Goal: Task Accomplishment & Management: Manage account settings

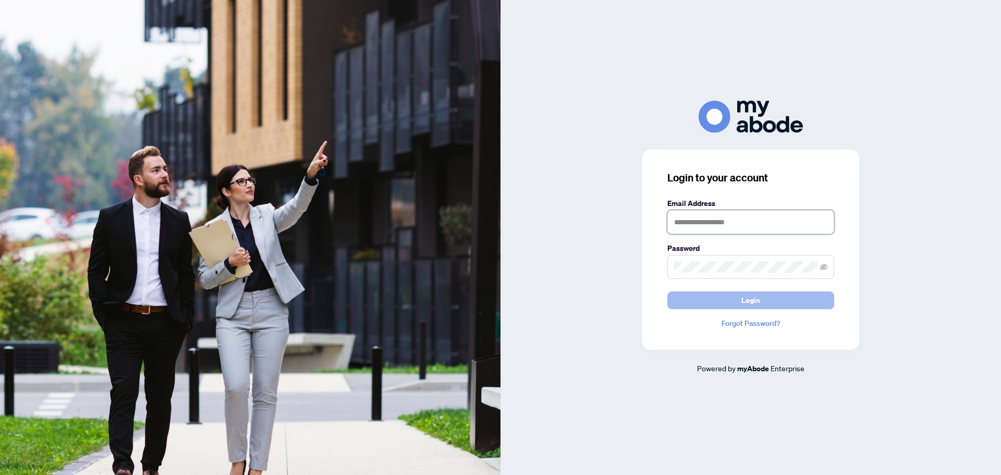
type input "**********"
click at [727, 291] on button "Login" at bounding box center [750, 300] width 167 height 18
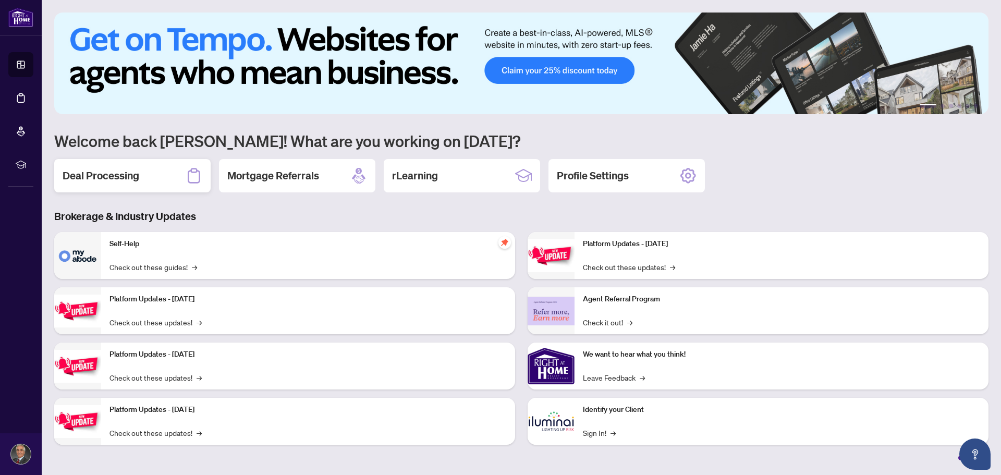
click at [120, 182] on h2 "Deal Processing" at bounding box center [101, 175] width 77 height 15
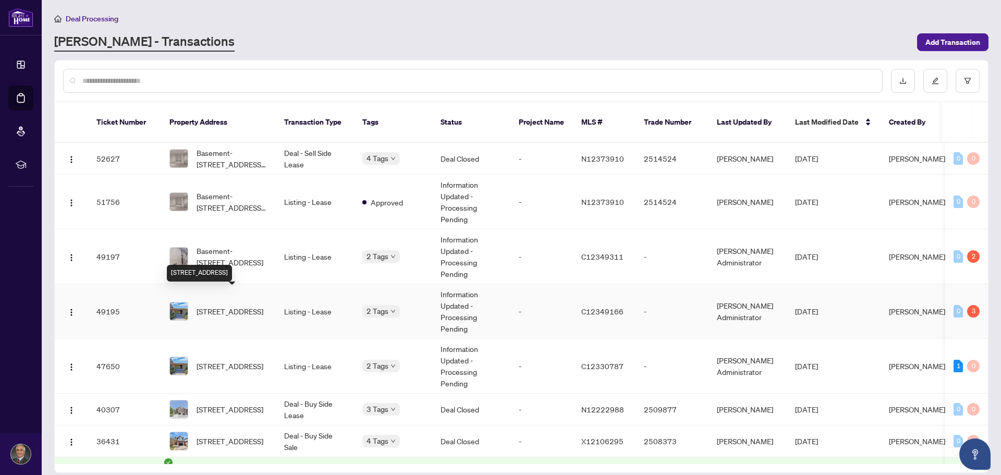
click at [224, 305] on span "42 Denmark Cres, Toronto, Ontario M2R 1J4, Canada" at bounding box center [230, 310] width 67 height 11
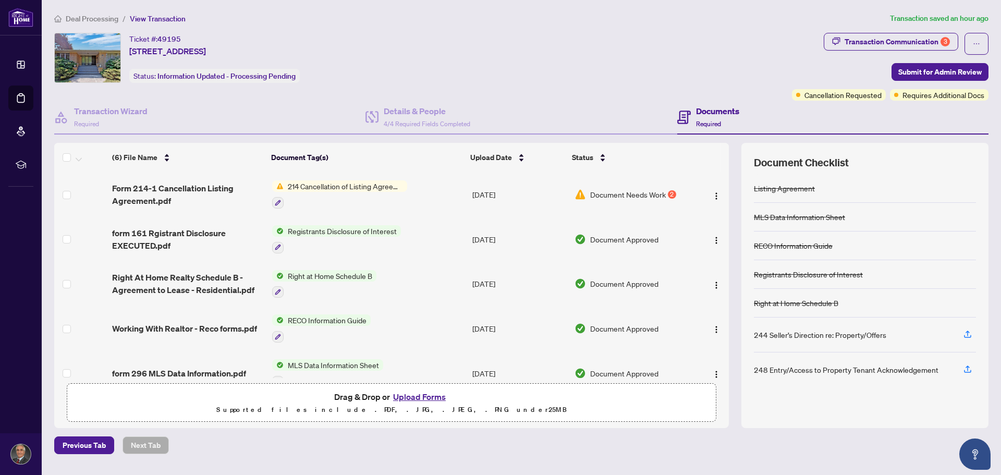
click at [371, 188] on span "214 Cancellation of Listing Agreement - Authority to Offer for Lease" at bounding box center [346, 185] width 124 height 11
click at [619, 197] on span "Document Needs Work" at bounding box center [628, 194] width 76 height 11
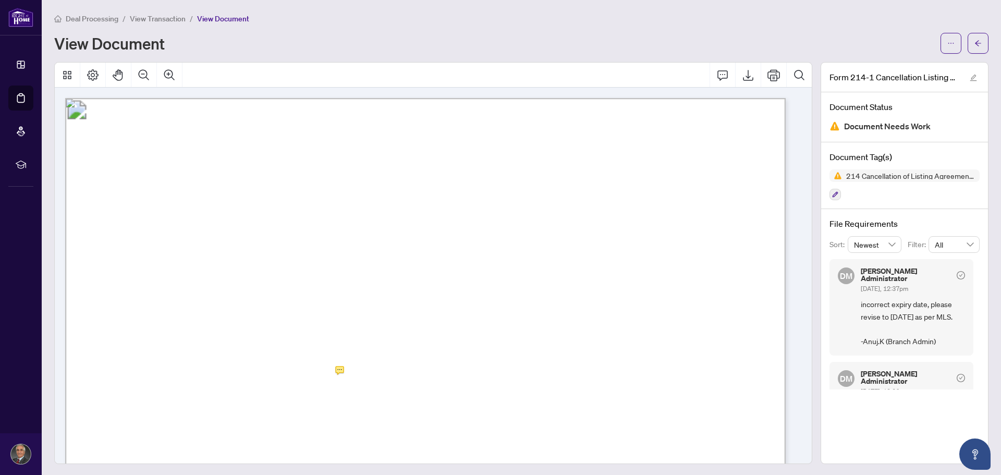
click at [82, 18] on span "Deal Processing" at bounding box center [92, 18] width 53 height 9
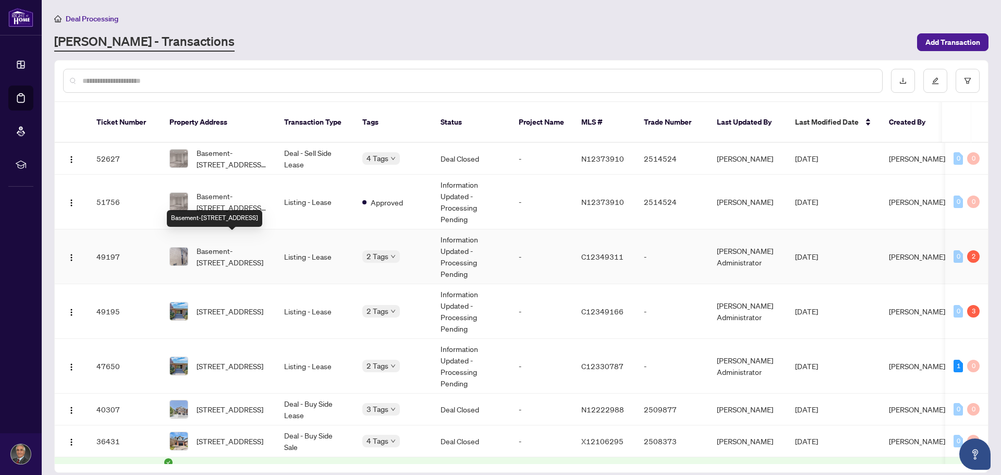
click at [228, 247] on span "Basement-[STREET_ADDRESS]" at bounding box center [232, 256] width 71 height 23
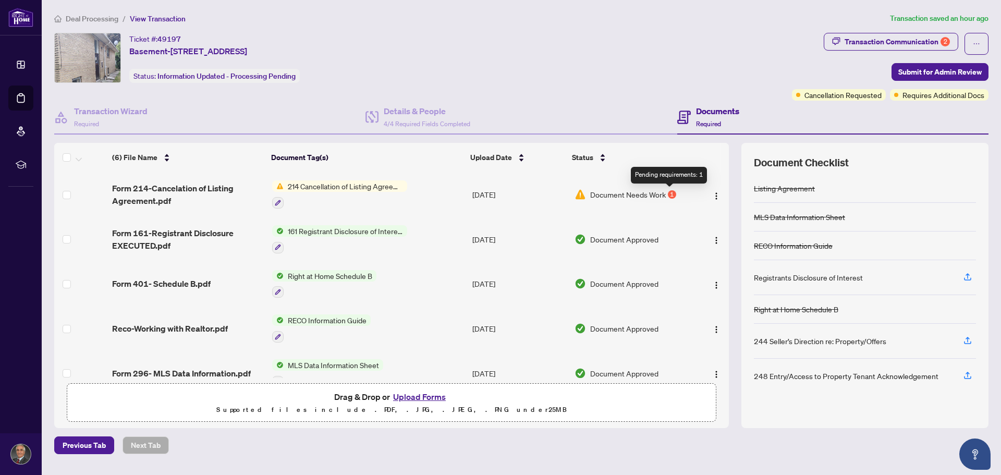
click at [670, 195] on div "1" at bounding box center [672, 194] width 8 height 8
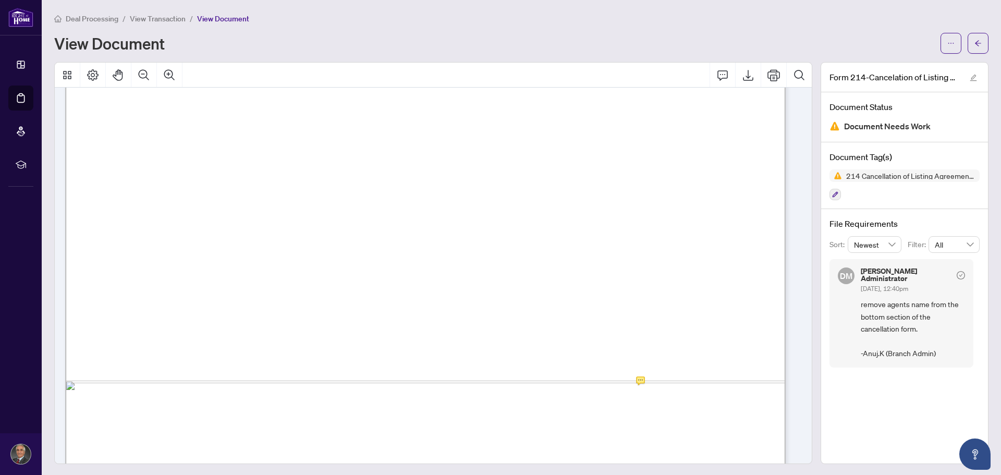
scroll to position [521, 0]
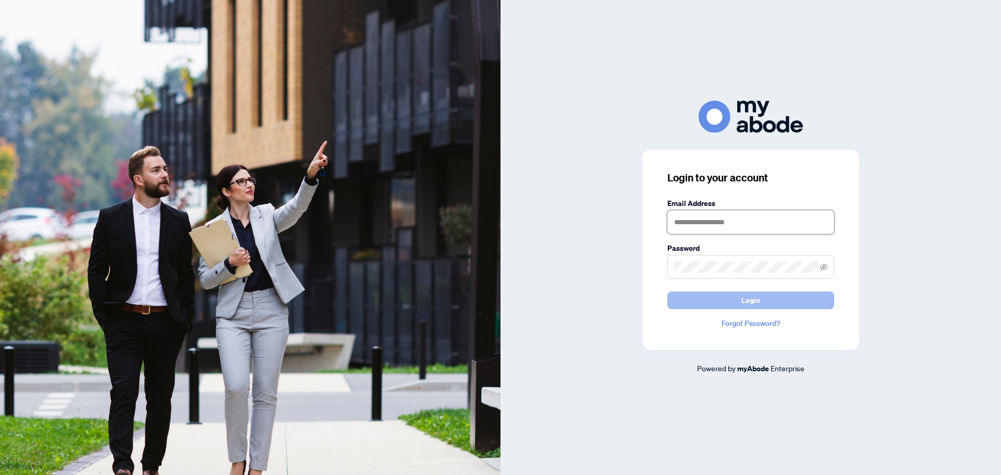
type input "**********"
click at [749, 303] on span "Login" at bounding box center [750, 300] width 19 height 17
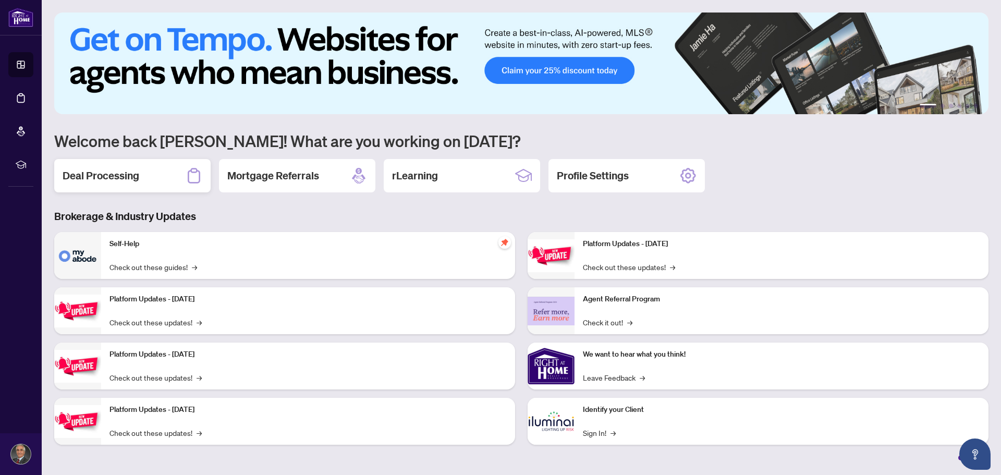
click at [121, 179] on h2 "Deal Processing" at bounding box center [101, 175] width 77 height 15
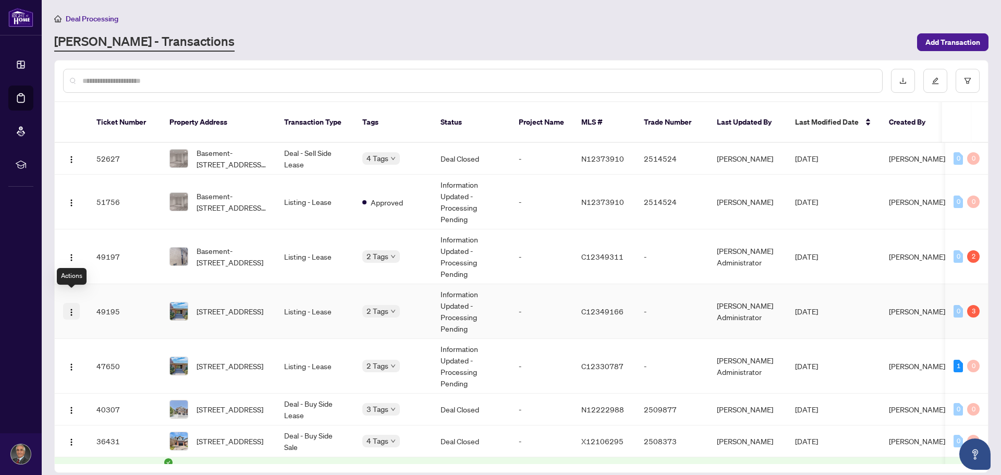
click at [67, 303] on button "button" at bounding box center [71, 311] width 17 height 17
click at [84, 336] on span "Open in New Tab" at bounding box center [121, 336] width 100 height 11
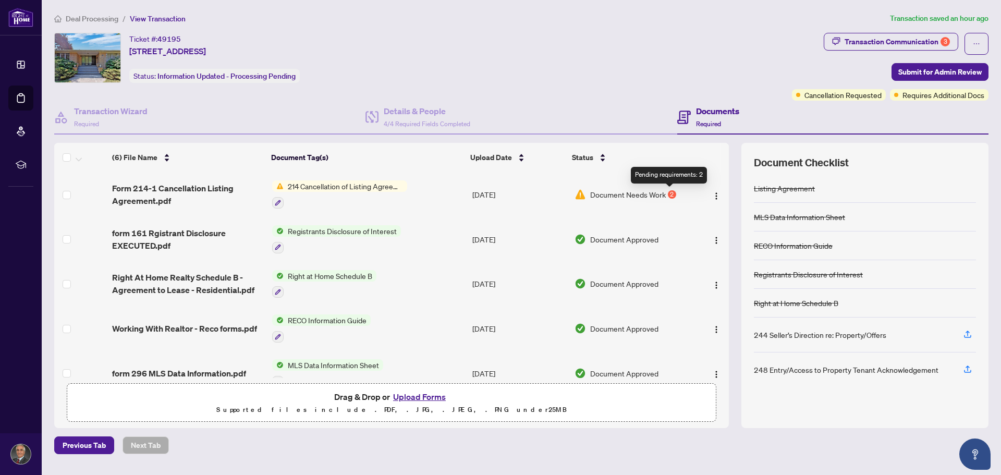
click at [670, 192] on div "2" at bounding box center [672, 194] width 8 height 8
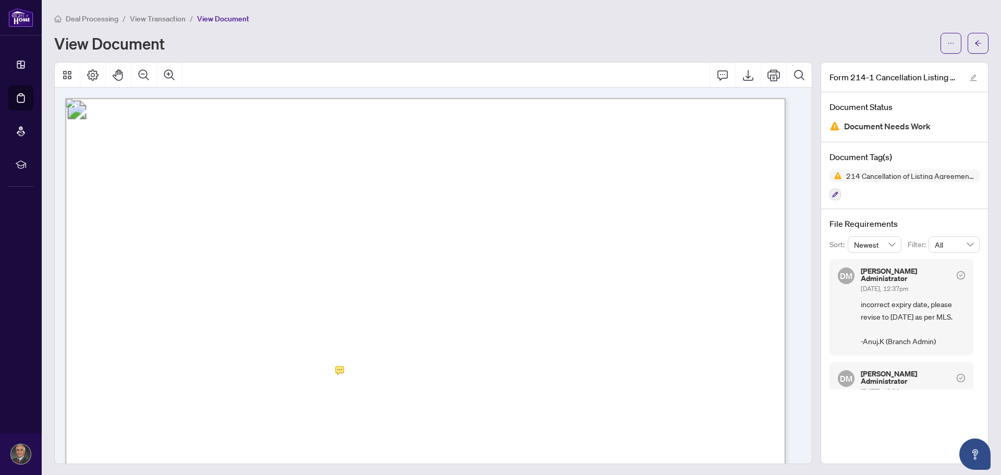
click at [75, 20] on span "Deal Processing" at bounding box center [92, 18] width 53 height 9
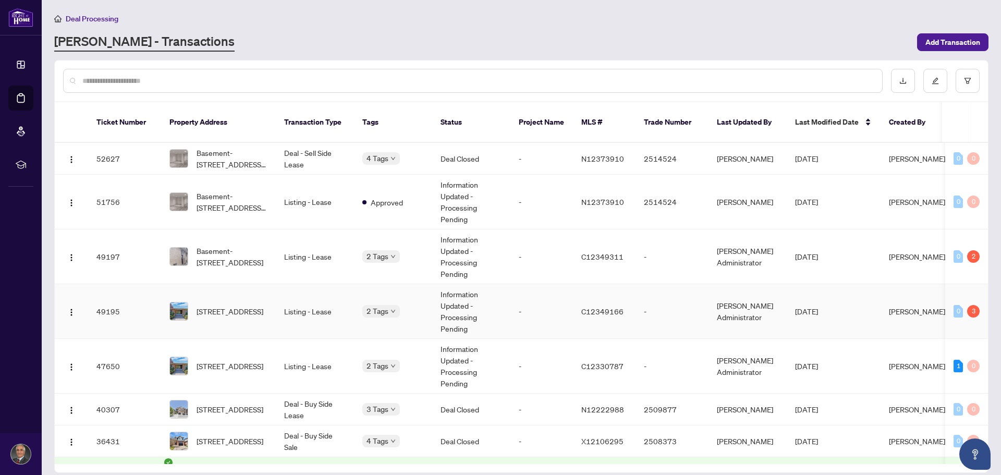
click at [180, 302] on img at bounding box center [179, 311] width 18 height 18
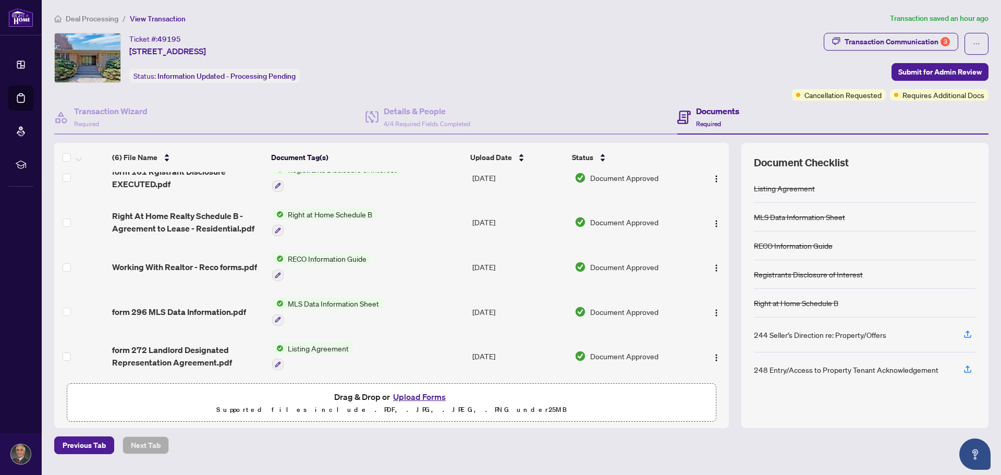
scroll to position [65, 0]
click at [623, 354] on span "Document Approved" at bounding box center [624, 354] width 68 height 11
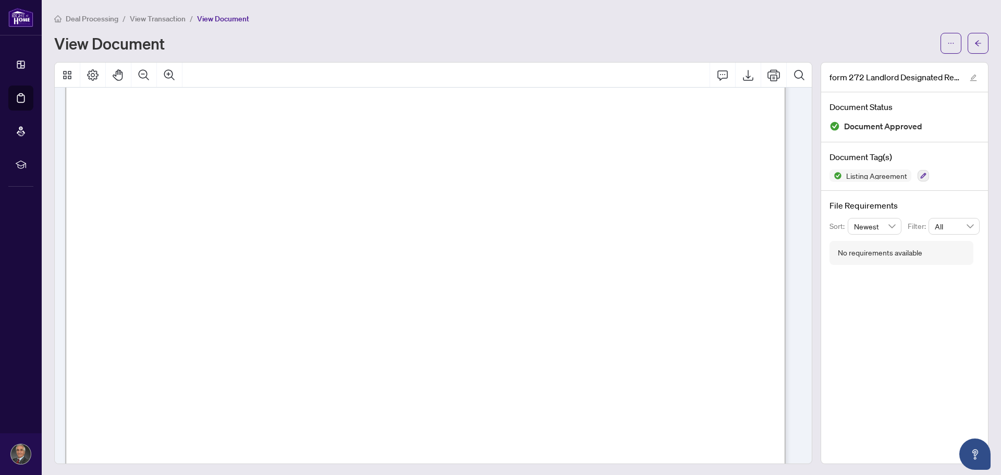
scroll to position [1042, 0]
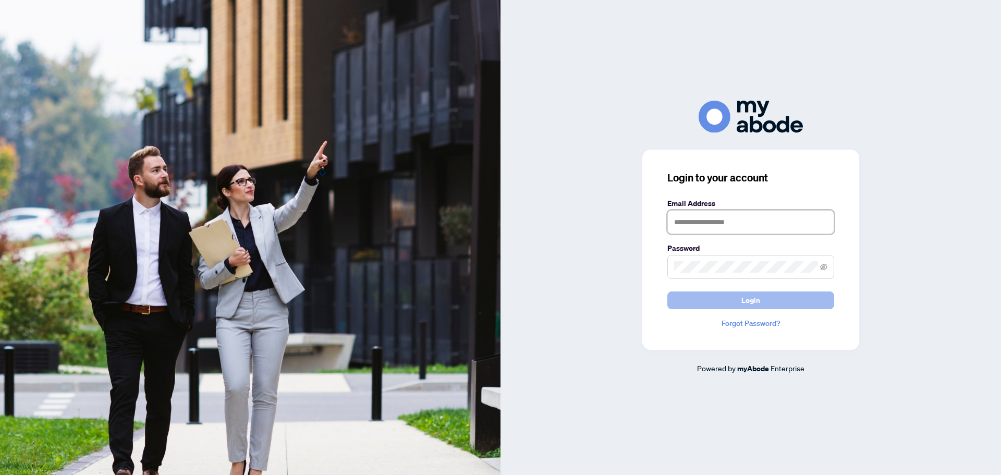
type input "**********"
click at [745, 300] on span "Login" at bounding box center [750, 300] width 19 height 17
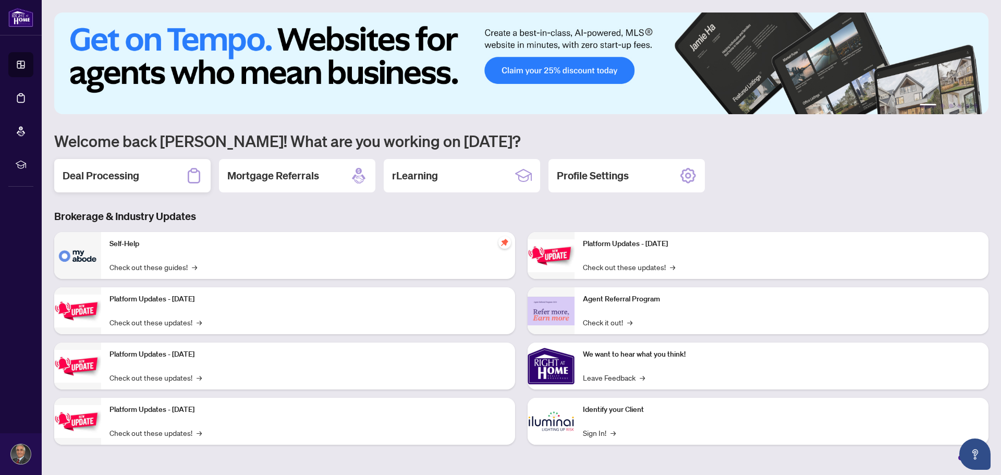
click at [105, 174] on h2 "Deal Processing" at bounding box center [101, 175] width 77 height 15
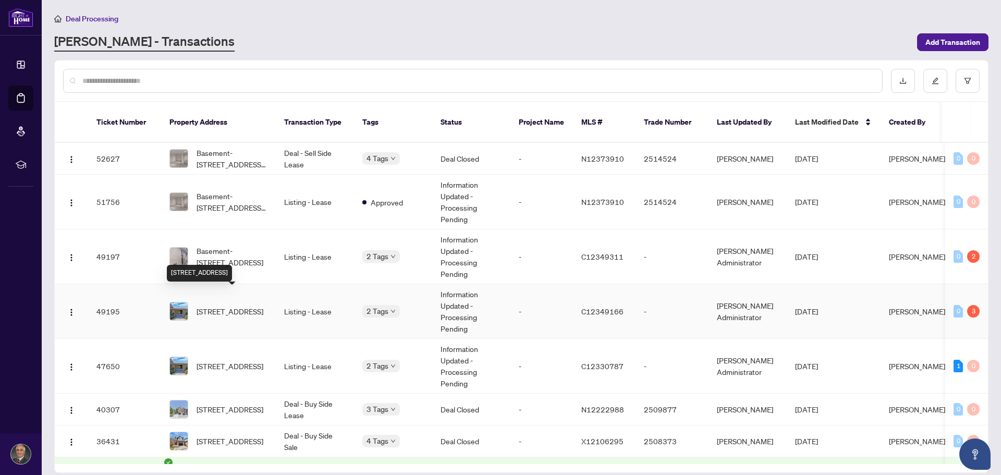
click at [218, 305] on span "[STREET_ADDRESS]" at bounding box center [230, 310] width 67 height 11
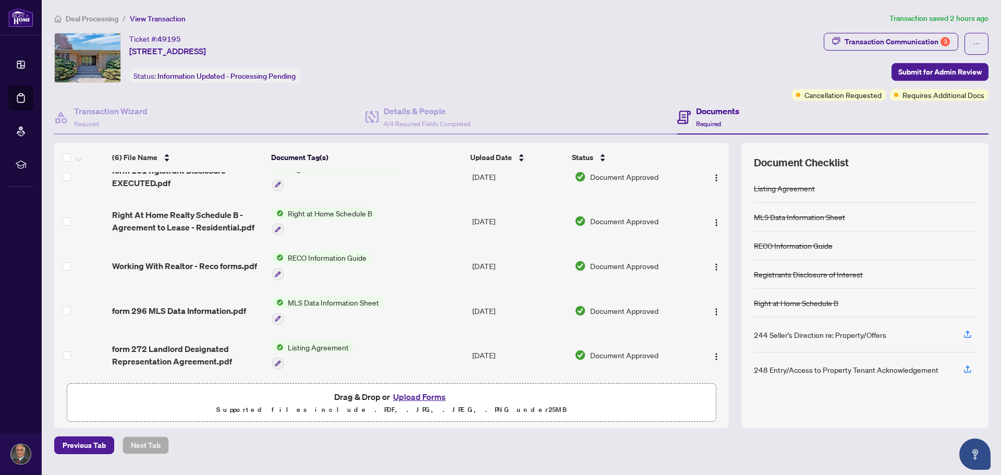
scroll to position [65, 0]
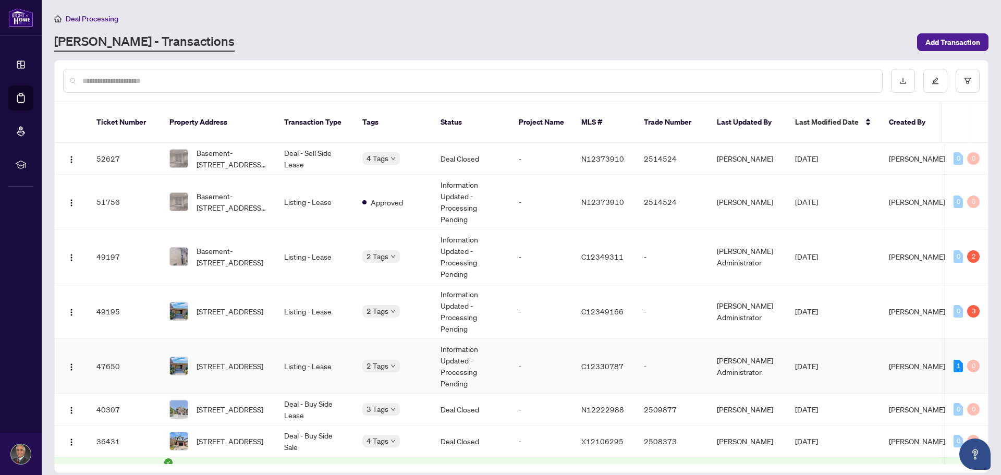
click at [223, 360] on span "[STREET_ADDRESS]" at bounding box center [230, 365] width 67 height 11
